Goal: Task Accomplishment & Management: Manage account settings

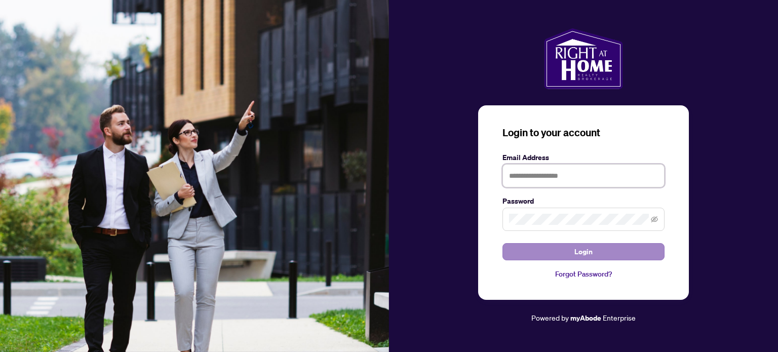
type input "**********"
click at [587, 251] on span "Login" at bounding box center [583, 251] width 18 height 16
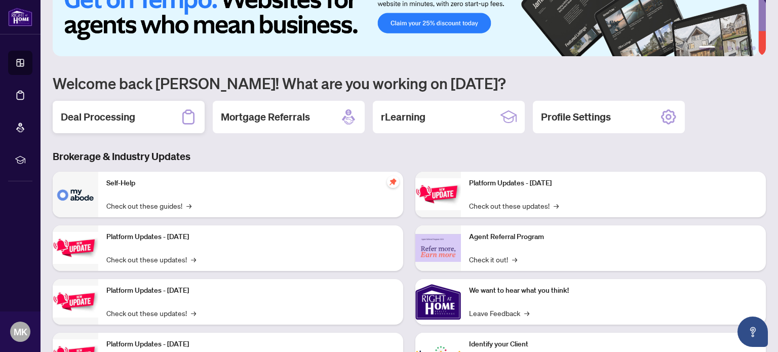
scroll to position [51, 0]
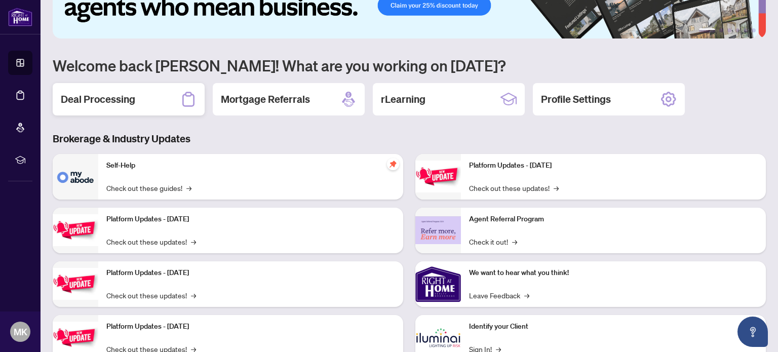
drag, startPoint x: 103, startPoint y: 80, endPoint x: 103, endPoint y: 87, distance: 6.1
click at [102, 80] on div "1 2 3 4 5 6 Welcome back [PERSON_NAME]! What are you working on [DATE]? Deal Pr…" at bounding box center [409, 169] width 713 height 414
click at [105, 91] on div "Deal Processing" at bounding box center [129, 99] width 152 height 32
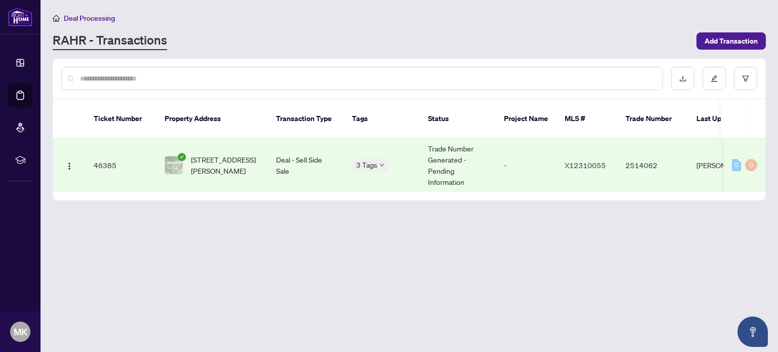
drag, startPoint x: 507, startPoint y: 182, endPoint x: 554, endPoint y: 180, distance: 47.6
click at [586, 182] on div "Ticket Number Property Address Transaction Type Tags Status Project Name MLS # …" at bounding box center [409, 165] width 712 height 53
click at [110, 153] on td "46385" at bounding box center [121, 165] width 71 height 53
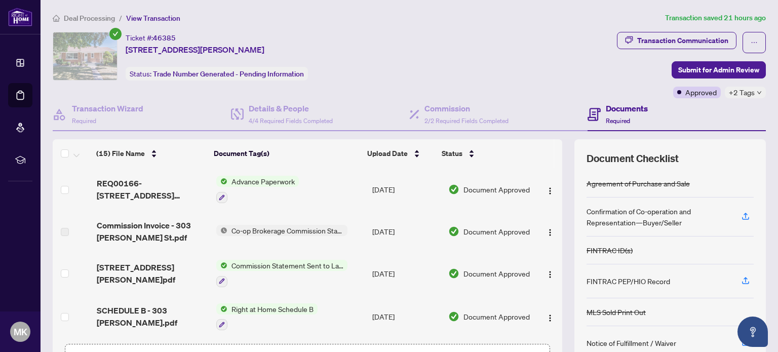
drag, startPoint x: 393, startPoint y: 80, endPoint x: 378, endPoint y: 79, distance: 14.7
click at [393, 80] on div "Ticket #: 46385 [STREET_ADDRESS][PERSON_NAME] Status: Trade Number Generated - …" at bounding box center [333, 65] width 564 height 66
click at [674, 40] on div "Transaction Communication" at bounding box center [682, 40] width 91 height 16
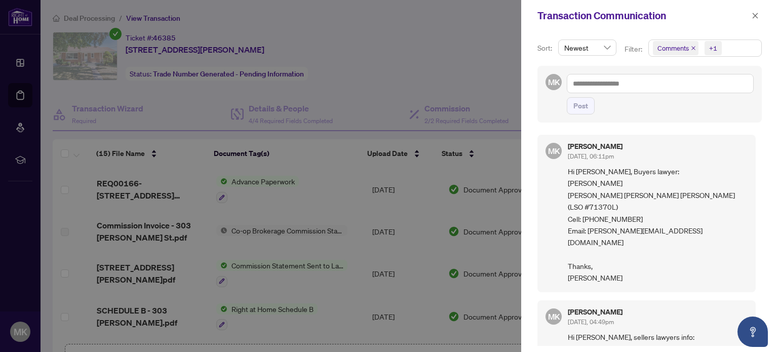
drag, startPoint x: 759, startPoint y: 149, endPoint x: 759, endPoint y: 156, distance: 6.6
click at [754, 207] on div "Sort: Newest Filter: Comments +1 MK Post [PERSON_NAME] [DATE], 06:11pm Hi [PERS…" at bounding box center [649, 191] width 257 height 320
click at [753, 17] on icon "close" at bounding box center [755, 16] width 6 height 6
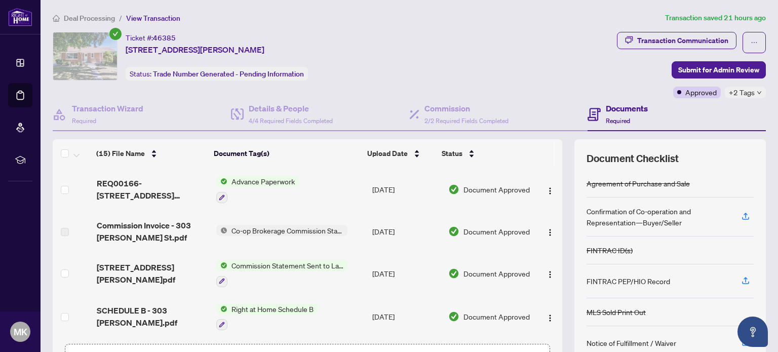
click at [256, 182] on span "Advance Paperwork" at bounding box center [262, 181] width 71 height 11
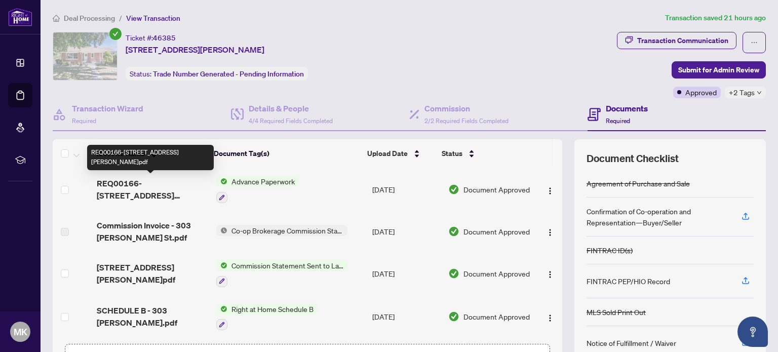
click at [159, 190] on span "REQ00166-[STREET_ADDRESS][PERSON_NAME]pdf" at bounding box center [152, 189] width 111 height 24
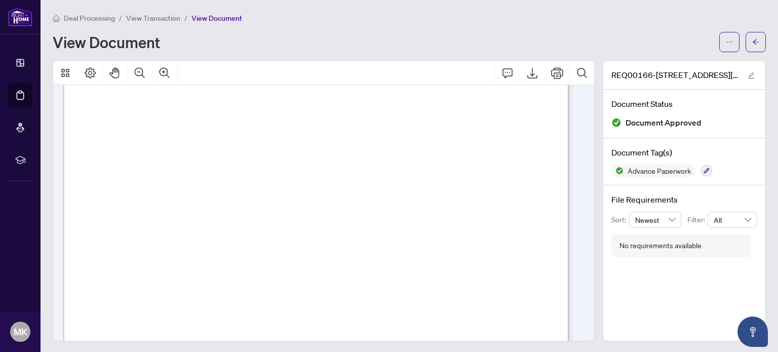
scroll to position [304, 0]
